Goal: Contribute content: Contribute content

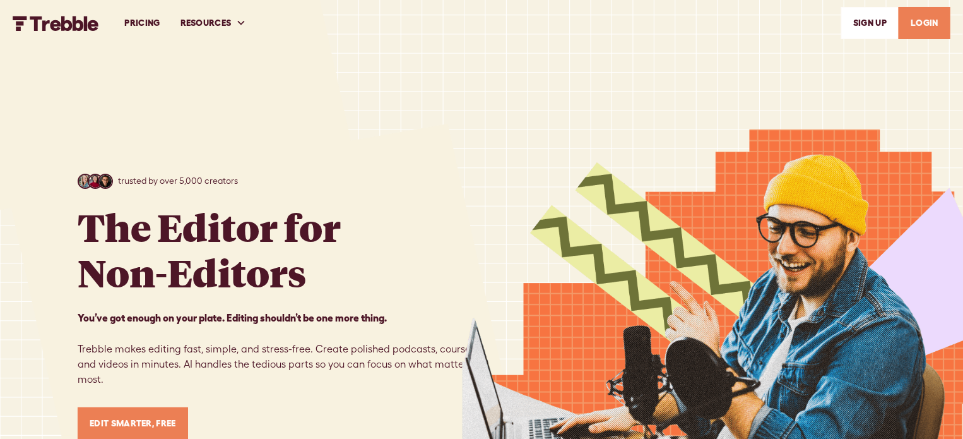
click at [929, 21] on link "LOGIN" at bounding box center [924, 23] width 52 height 32
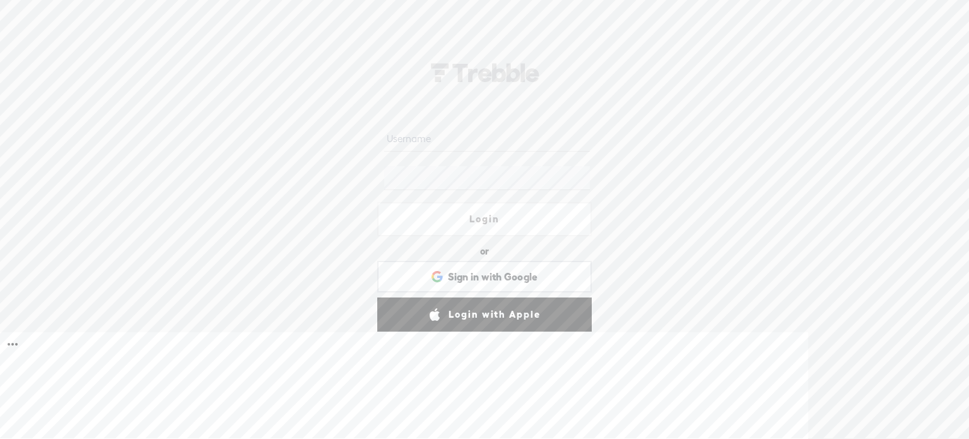
click at [446, 133] on input "text" at bounding box center [486, 139] width 205 height 25
click at [275, 135] on div "Login or Login with Facebook Sign in with Google Sign in with Google. Opens in …" at bounding box center [484, 236] width 969 height 404
click at [489, 279] on span "Sign in with Google" at bounding box center [493, 276] width 90 height 13
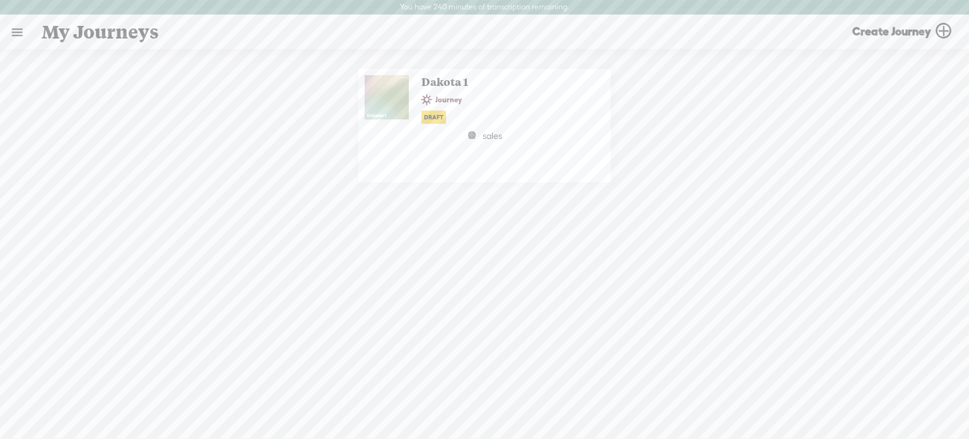
click at [938, 36] on t at bounding box center [943, 31] width 25 height 19
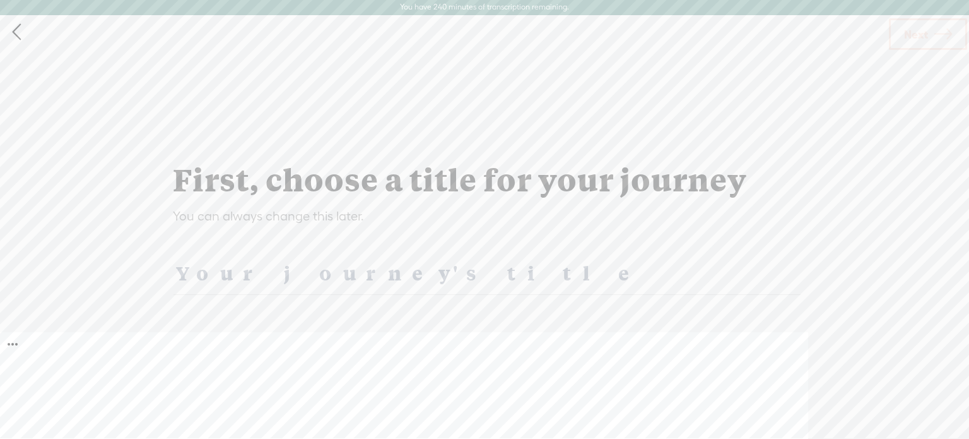
click at [238, 277] on input "text" at bounding box center [487, 273] width 627 height 44
type input "Toms Book"
click at [929, 47] on link "Next" at bounding box center [928, 34] width 78 height 32
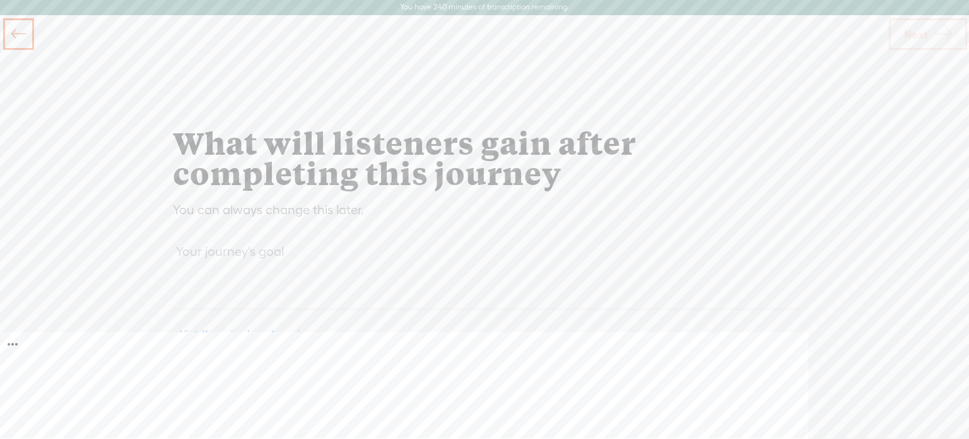
click at [237, 303] on textarea at bounding box center [487, 274] width 627 height 69
type textarea "edit"
